Goal: Information Seeking & Learning: Learn about a topic

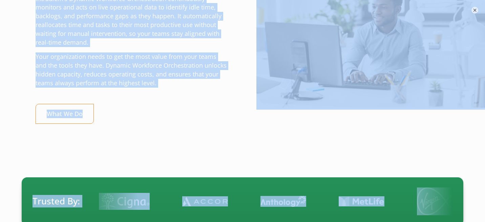
scroll to position [266, 0]
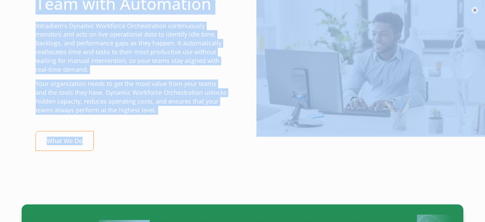
click at [137, 82] on p "Your organization needs to get the most value from your teams and the tools the…" at bounding box center [132, 97] width 193 height 35
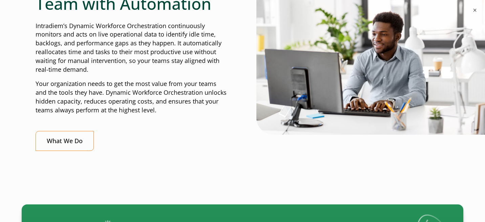
scroll to position [0, 0]
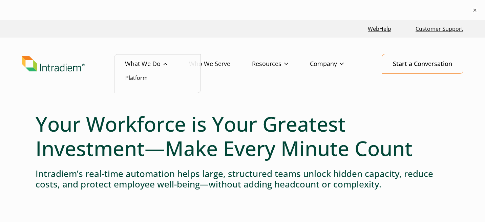
click at [142, 62] on link "What We Do" at bounding box center [157, 64] width 64 height 20
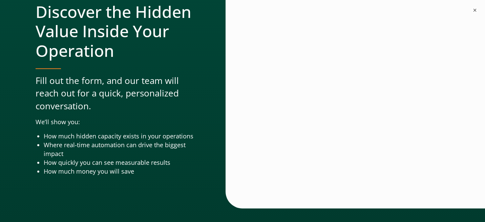
scroll to position [2244, 0]
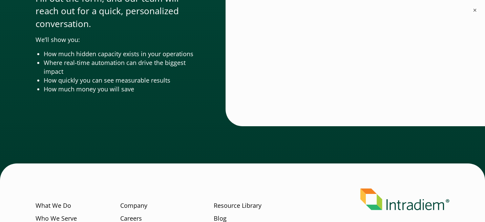
drag, startPoint x: 37, startPoint y: 128, endPoint x: 185, endPoint y: 107, distance: 149.5
copy div "Turn real-time challenges into real-time wins Dynamic Workforce Orchestration d…"
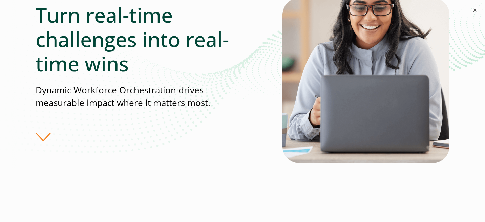
scroll to position [0, 0]
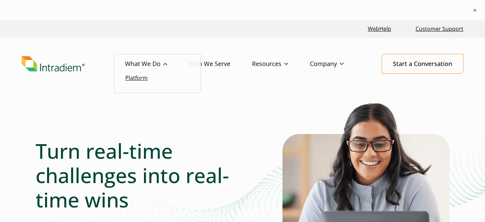
click at [141, 80] on link "Platform" at bounding box center [136, 77] width 22 height 7
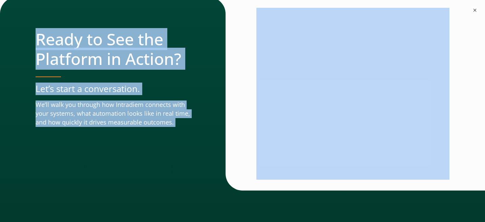
scroll to position [2354, 0]
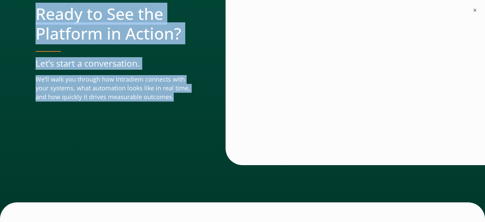
drag, startPoint x: 38, startPoint y: 104, endPoint x: 177, endPoint y: 147, distance: 145.1
copy div "Automation That Doesn’t Wait We plug into your tech stack to drive productivity…"
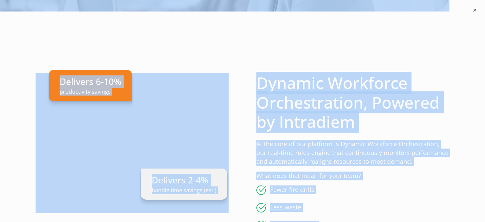
scroll to position [0, 0]
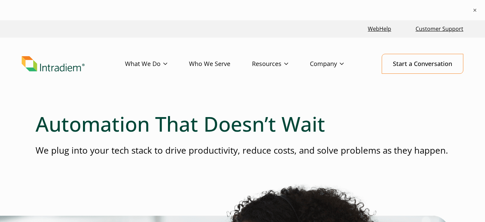
click at [34, 73] on div "Menu What We Do Platform Who We Serve Resources Blog Events & Webinars News Suc…" at bounding box center [243, 64] width 442 height 20
click at [36, 63] on img "Link to homepage of Intradiem" at bounding box center [53, 64] width 63 height 16
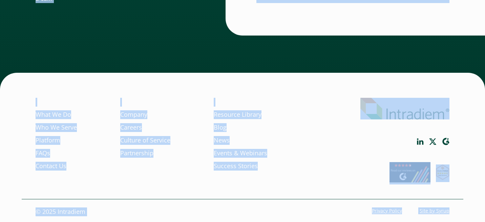
scroll to position [2141, 0]
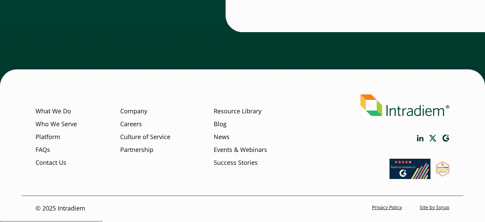
drag, startPoint x: 34, startPoint y: 104, endPoint x: 303, endPoint y: 49, distance: 275.1
copy div "Your Workforce is Your Greatest Investment—Make Every Minute Count Intradiem’s …"
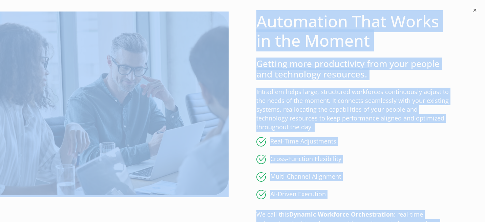
scroll to position [0, 0]
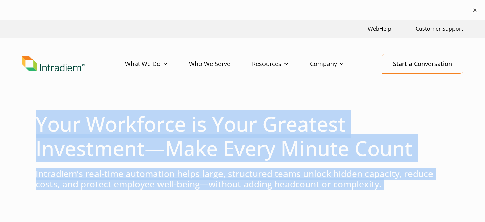
click at [211, 124] on h1 "Your Workforce is Your Greatest Investment—Make Every Minute Count" at bounding box center [243, 136] width 414 height 49
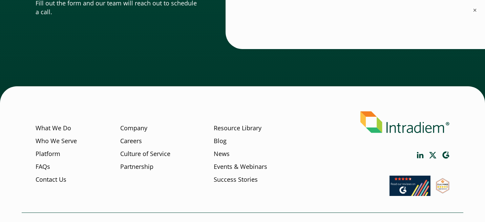
scroll to position [2161, 0]
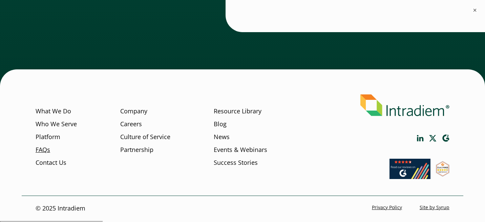
click at [40, 150] on link "FAQs" at bounding box center [43, 150] width 15 height 9
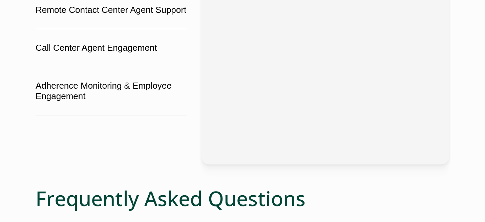
scroll to position [405, 0]
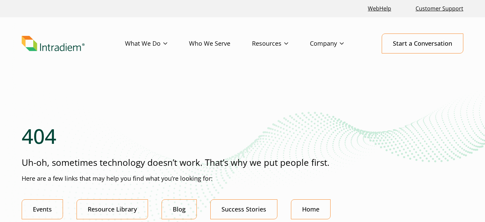
click at [68, 46] on img "Link to homepage of Intradiem" at bounding box center [53, 44] width 63 height 16
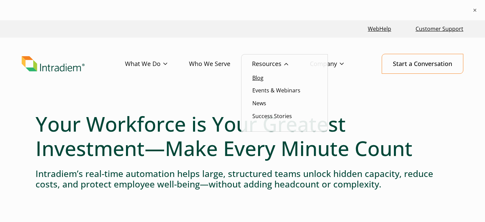
click at [257, 79] on link "Blog" at bounding box center [257, 77] width 11 height 7
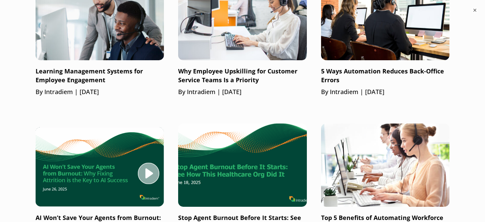
scroll to position [532, 0]
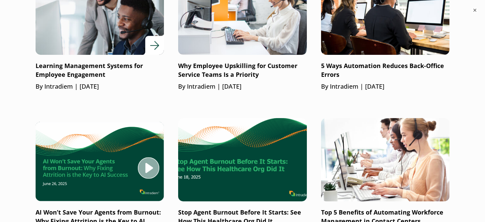
click at [91, 59] on link "Learning Management Systems for Employee Engagement By Intradiem | July 17, 2025" at bounding box center [100, 31] width 128 height 120
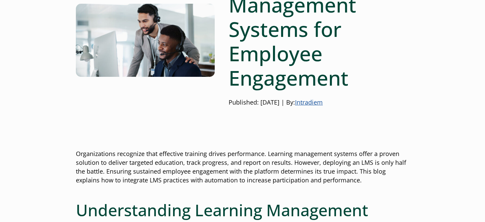
scroll to position [114, 0]
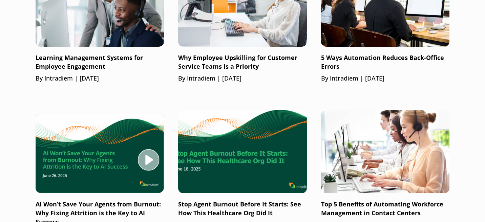
click at [298, 132] on img at bounding box center [242, 152] width 128 height 84
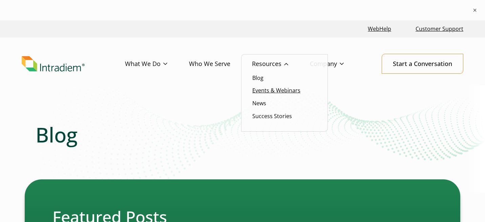
click at [266, 93] on link "Events & Webinars" at bounding box center [276, 90] width 48 height 7
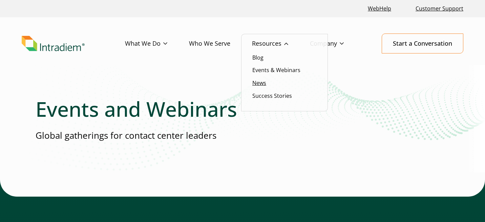
click at [262, 81] on link "News" at bounding box center [259, 82] width 14 height 7
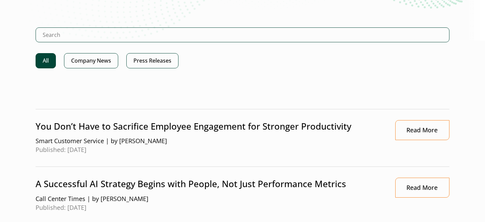
scroll to position [137, 0]
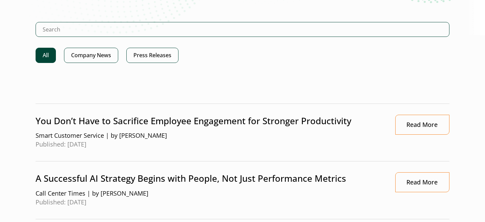
click at [208, 122] on p "You Don’t Have to Sacrifice Employee Engagement for Stronger Productivity" at bounding box center [209, 121] width 346 height 13
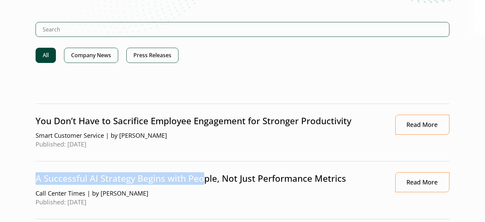
drag, startPoint x: 203, startPoint y: 173, endPoint x: 200, endPoint y: 135, distance: 38.0
click at [201, 167] on li "A Successful AI Strategy Begins with People, Not Just Performance Metrics Call …" at bounding box center [243, 191] width 414 height 58
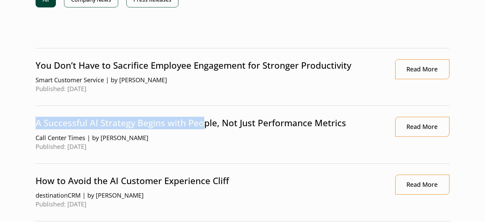
scroll to position [202, 0]
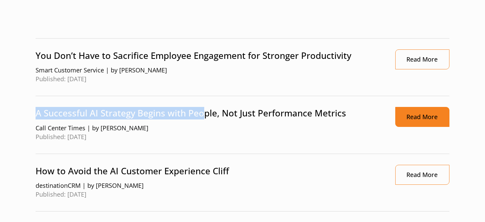
click at [423, 119] on link "Read More" at bounding box center [422, 117] width 54 height 20
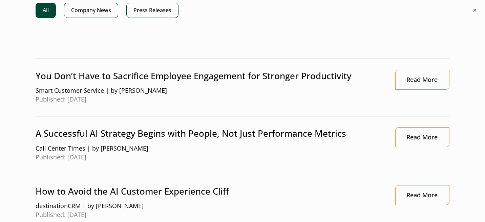
click at [244, 81] on p "You Don’t Have to Sacrifice Employee Engagement for Stronger Productivity" at bounding box center [209, 76] width 346 height 13
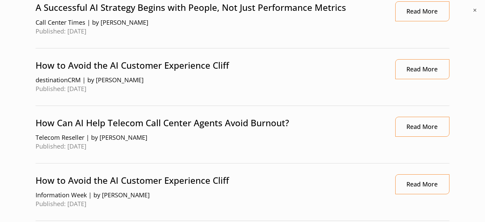
scroll to position [33, 0]
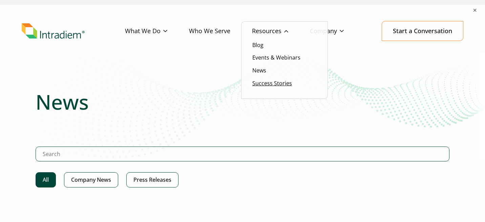
click at [270, 85] on link "Success Stories" at bounding box center [272, 83] width 40 height 7
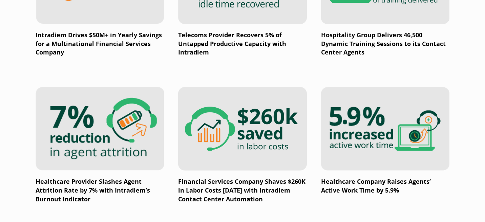
scroll to position [743, 0]
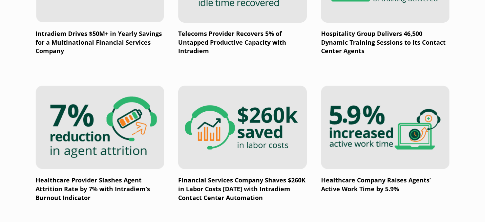
click at [249, 133] on img at bounding box center [242, 128] width 128 height 84
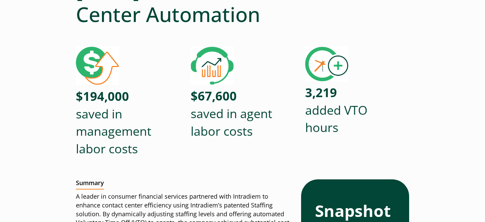
scroll to position [228, 0]
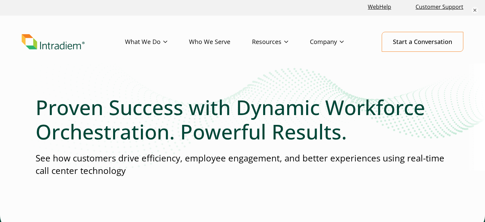
scroll to position [15, 0]
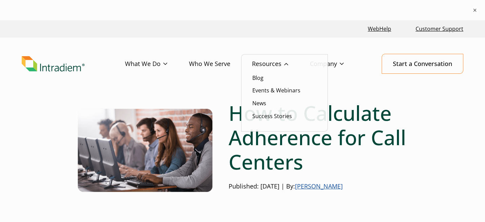
click at [267, 63] on link "Resources" at bounding box center [281, 64] width 58 height 20
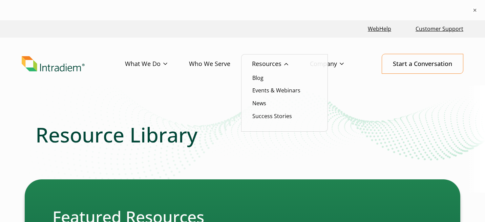
click at [257, 82] on li "Blog" at bounding box center [284, 77] width 64 height 9
click at [258, 78] on link "Blog" at bounding box center [257, 77] width 11 height 7
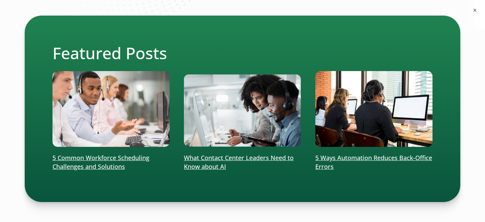
scroll to position [164, 0]
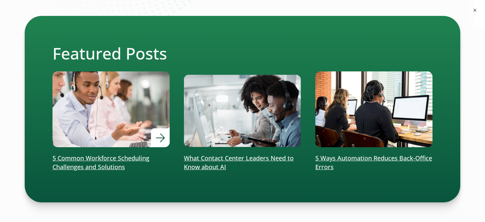
click at [119, 129] on img at bounding box center [111, 109] width 141 height 91
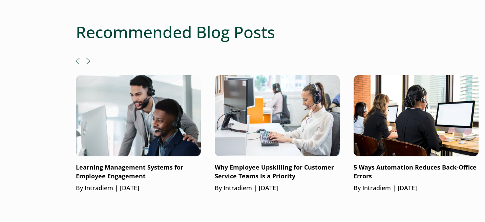
scroll to position [1127, 0]
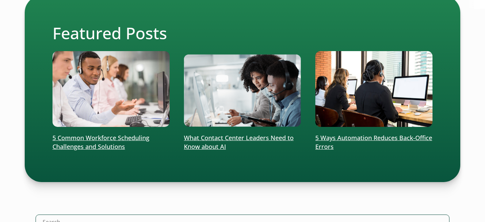
scroll to position [164, 0]
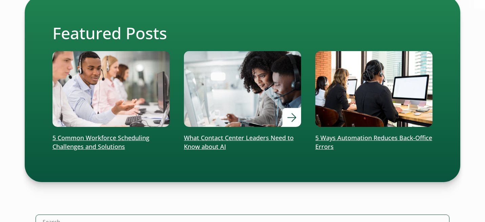
click at [276, 107] on img at bounding box center [242, 88] width 141 height 91
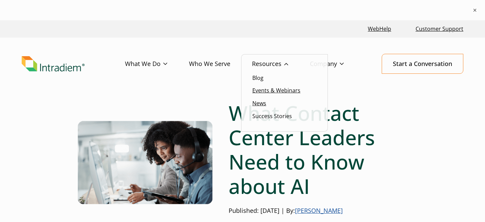
click at [259, 83] on ul "Blog Events & Webinars News Success Stories" at bounding box center [284, 93] width 87 height 78
click at [266, 63] on link "Resources" at bounding box center [281, 64] width 58 height 20
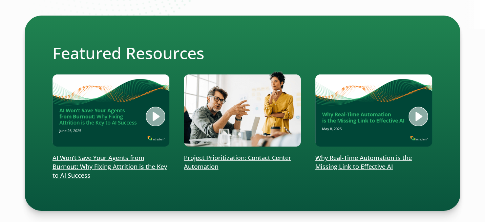
scroll to position [165, 0]
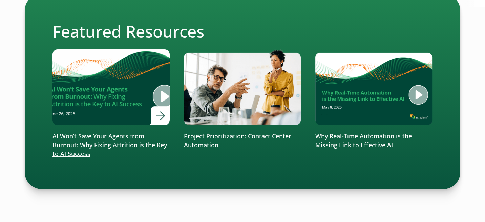
click at [112, 149] on p "AI Won’t Save Your Agents from Burnout: Why Fixing Attrition is the Key to AI S…" at bounding box center [110, 145] width 117 height 26
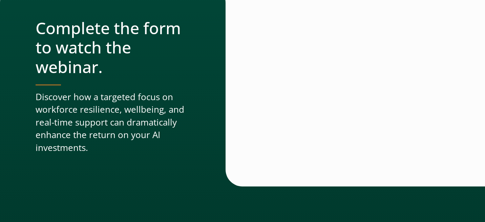
scroll to position [373, 0]
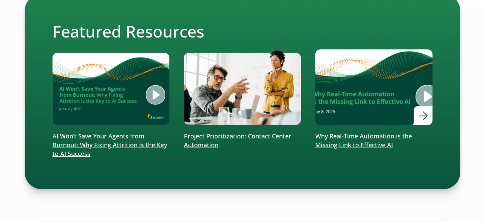
click at [364, 142] on p "Why Real-Time Automation is the Missing Link to Effective AI" at bounding box center [373, 141] width 117 height 18
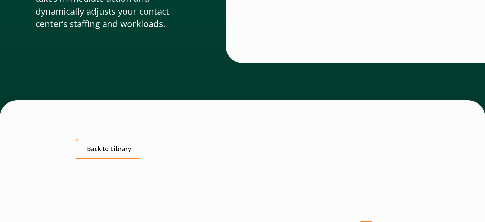
scroll to position [338, 0]
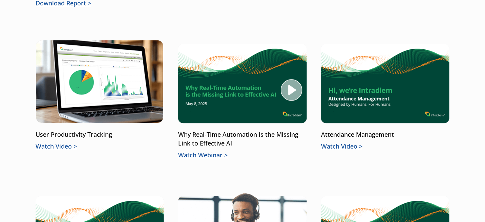
scroll to position [613, 0]
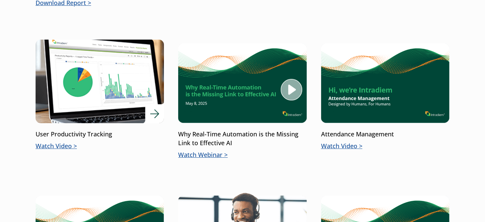
click at [67, 136] on p "User Productivity Tracking" at bounding box center [100, 134] width 128 height 9
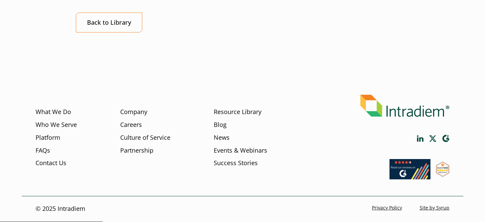
scroll to position [576, 0]
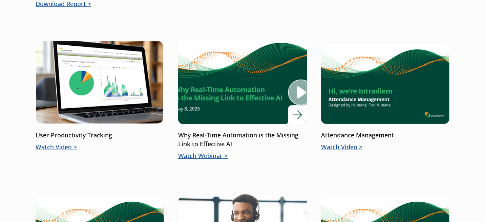
click at [196, 146] on p "Why Real-Time Automation is the Missing Link to Effective AI" at bounding box center [242, 140] width 128 height 18
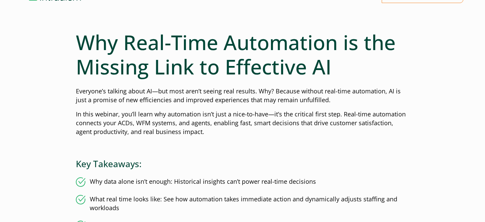
scroll to position [14, 0]
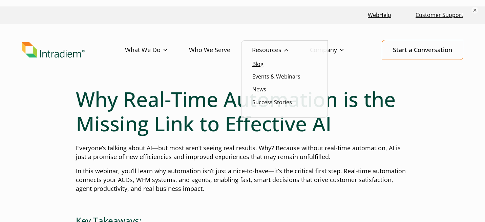
click at [260, 66] on link "Blog" at bounding box center [257, 63] width 11 height 7
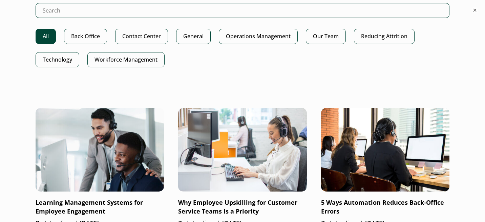
scroll to position [446, 0]
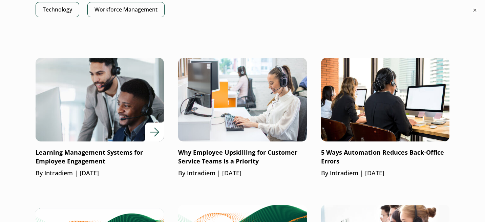
click at [118, 113] on img at bounding box center [100, 100] width 154 height 100
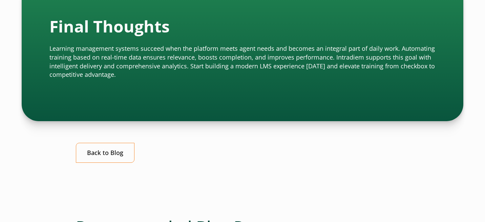
scroll to position [1019, 0]
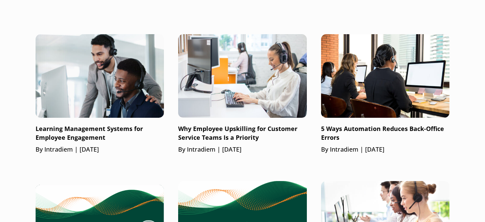
scroll to position [451, 0]
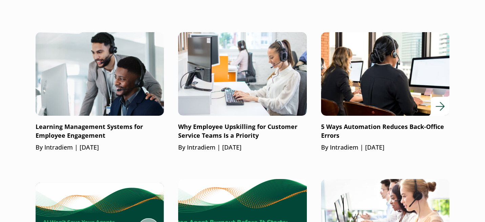
click at [405, 91] on img at bounding box center [385, 74] width 154 height 100
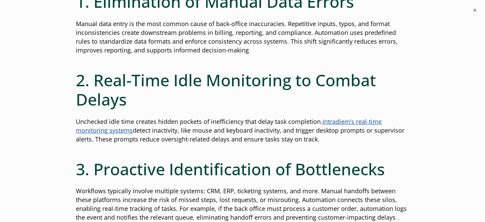
scroll to position [314, 0]
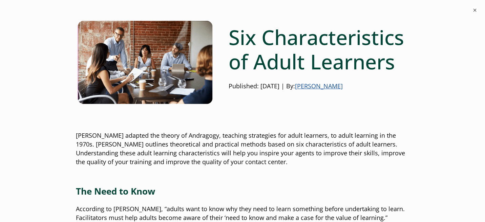
scroll to position [67, 0]
